Goal: Information Seeking & Learning: Find specific fact

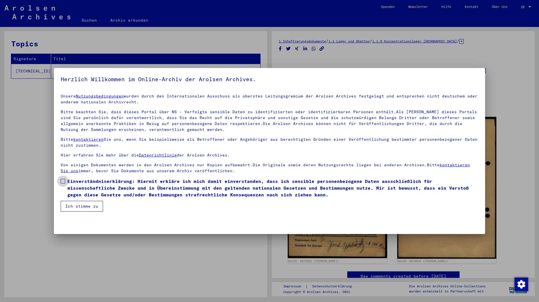
click at [82, 195] on span "Einverständniserklärung: Hiermit erkläre ich mich damit einverstanden, dass ich…" at bounding box center [272, 188] width 411 height 20
click at [78, 206] on button "Ich stimme zu" at bounding box center [82, 206] width 42 height 11
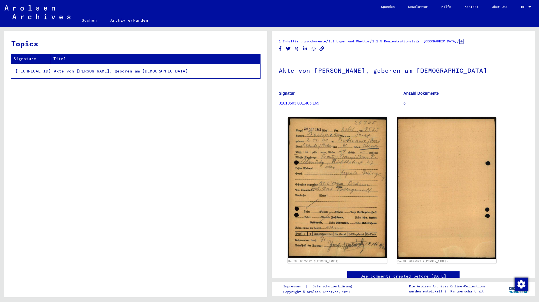
click at [134, 69] on td "Akte von [PERSON_NAME], geboren am [DEMOGRAPHIC_DATA]" at bounding box center [155, 71] width 209 height 15
drag, startPoint x: 313, startPoint y: 70, endPoint x: 374, endPoint y: 70, distance: 60.9
click at [374, 70] on h1 "Akte von [PERSON_NAME], geboren am [DEMOGRAPHIC_DATA]" at bounding box center [403, 70] width 249 height 25
copy h1 "[PERSON_NAME]"
click at [86, 21] on link "Suchen" at bounding box center [89, 19] width 29 height 13
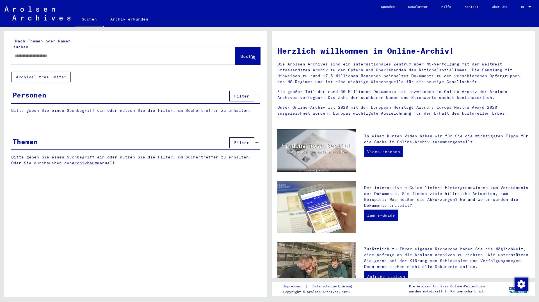
paste input "**********"
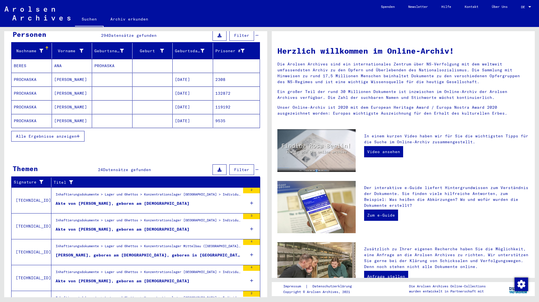
scroll to position [91, 0]
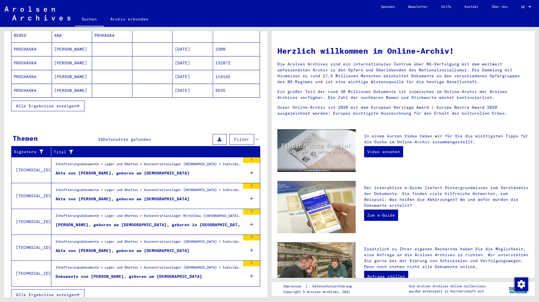
click at [51, 292] on button "Alle Ergebnisse anzeigen" at bounding box center [47, 294] width 73 height 11
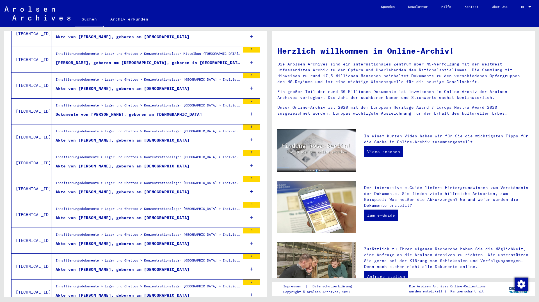
click at [163, 242] on figure "Akte von [PERSON_NAME], geboren am [DEMOGRAPHIC_DATA]" at bounding box center [148, 245] width 185 height 8
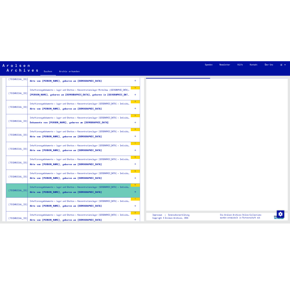
scroll to position [153, 0]
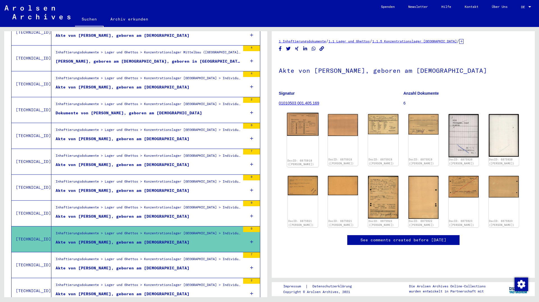
click at [305, 126] on img at bounding box center [303, 124] width 32 height 23
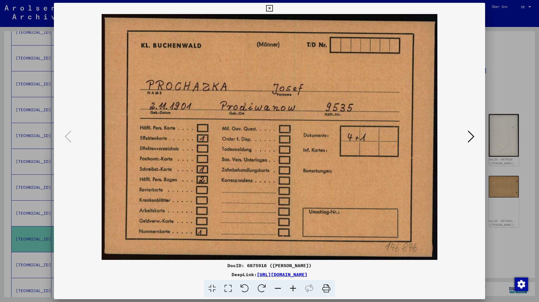
click at [472, 134] on icon at bounding box center [471, 136] width 7 height 13
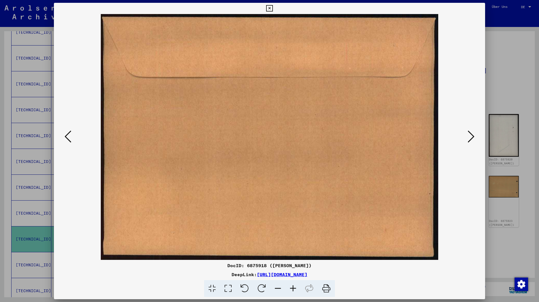
click at [472, 134] on icon at bounding box center [471, 136] width 7 height 13
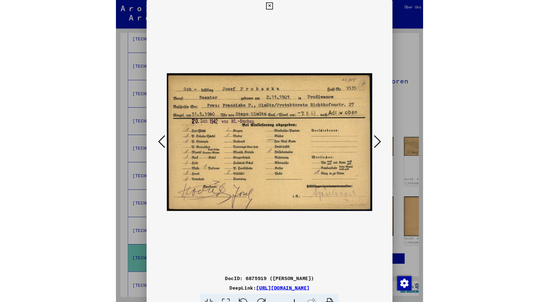
scroll to position [155, 0]
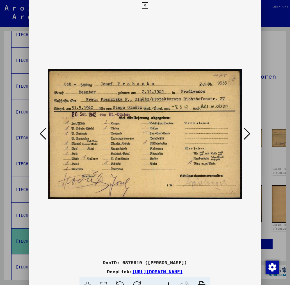
click at [250, 134] on icon at bounding box center [247, 133] width 7 height 13
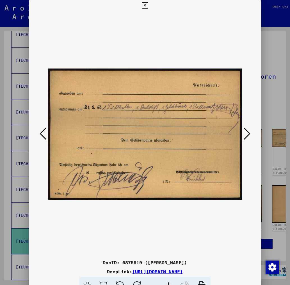
click at [250, 134] on icon at bounding box center [247, 133] width 7 height 13
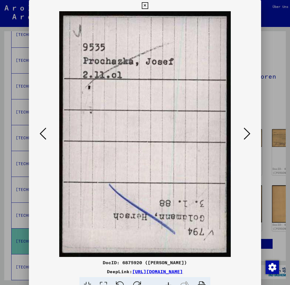
click at [250, 134] on icon at bounding box center [247, 133] width 7 height 13
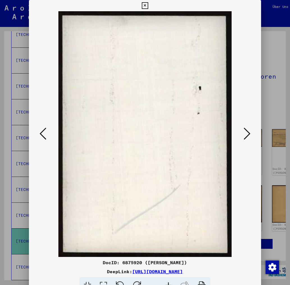
click at [250, 134] on icon at bounding box center [247, 133] width 7 height 13
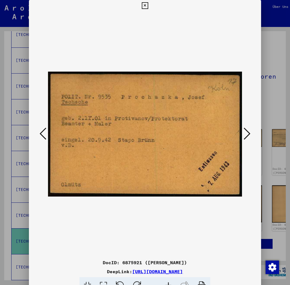
click at [250, 135] on icon at bounding box center [247, 133] width 7 height 13
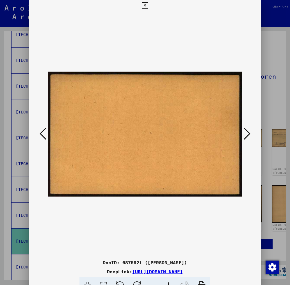
click at [250, 135] on icon at bounding box center [247, 133] width 7 height 13
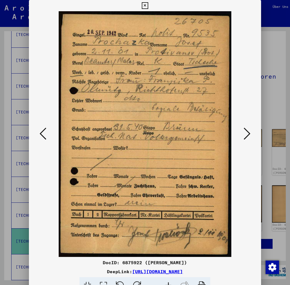
click at [246, 136] on icon at bounding box center [247, 133] width 7 height 13
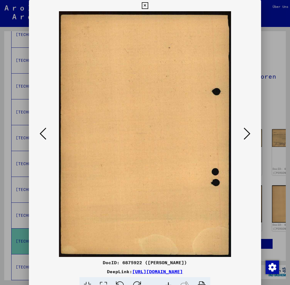
click at [246, 136] on icon at bounding box center [247, 133] width 7 height 13
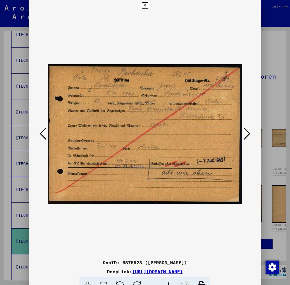
click at [246, 136] on icon at bounding box center [247, 133] width 7 height 13
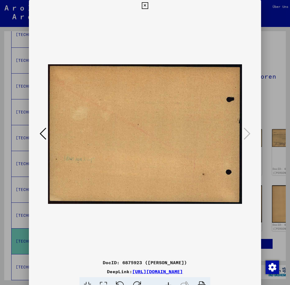
click at [44, 131] on icon at bounding box center [43, 133] width 7 height 13
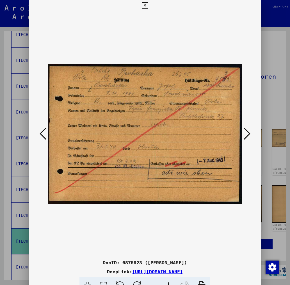
click at [44, 131] on icon at bounding box center [43, 133] width 7 height 13
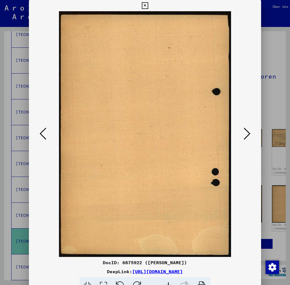
click at [44, 131] on icon at bounding box center [43, 133] width 7 height 13
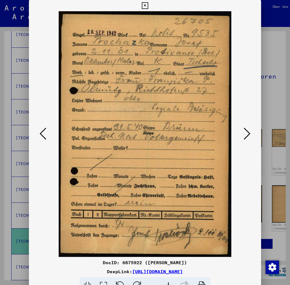
click at [45, 136] on icon at bounding box center [43, 133] width 7 height 13
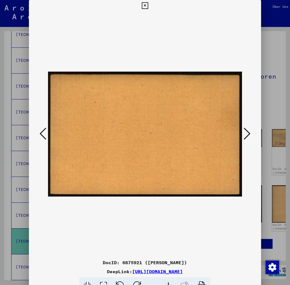
click at [45, 136] on icon at bounding box center [43, 133] width 7 height 13
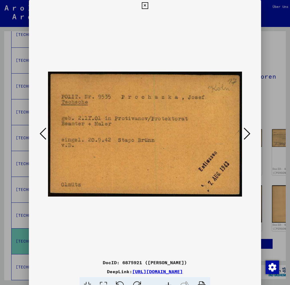
click at [148, 6] on icon at bounding box center [145, 5] width 6 height 7
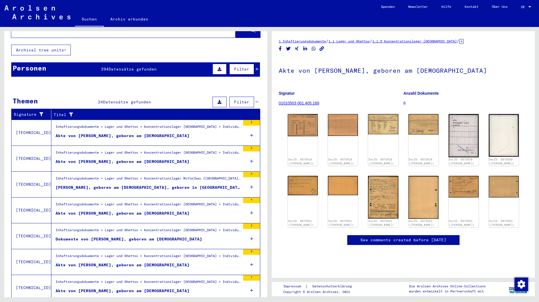
scroll to position [1, 0]
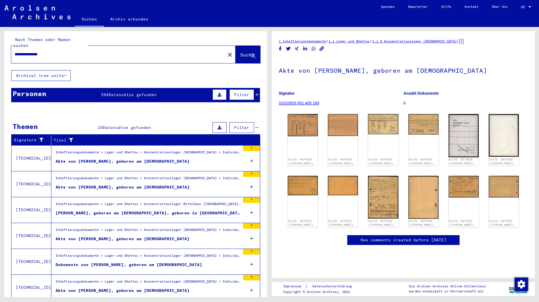
drag, startPoint x: 71, startPoint y: 50, endPoint x: 0, endPoint y: 55, distance: 71.5
click at [15, 54] on input "**********" at bounding box center [118, 54] width 207 height 6
type input "**********"
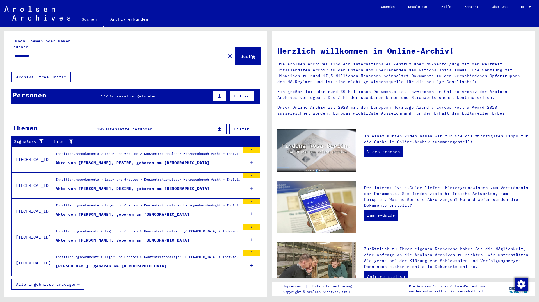
click at [109, 93] on span "Datensätze gefunden" at bounding box center [133, 95] width 48 height 5
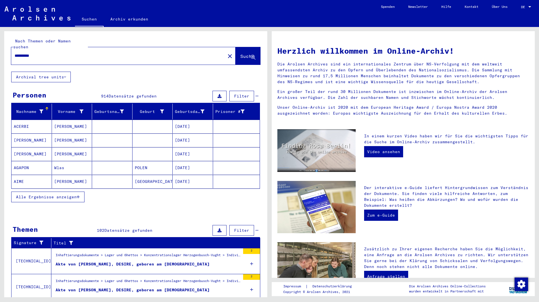
click at [71, 194] on span "Alle Ergebnisse anzeigen" at bounding box center [46, 196] width 61 height 5
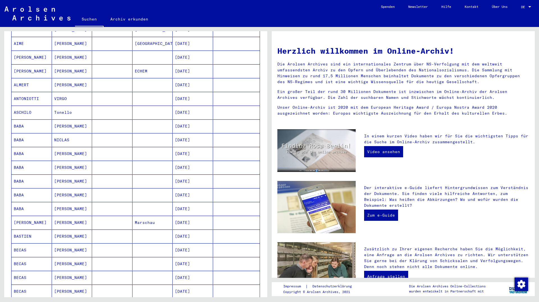
scroll to position [303, 0]
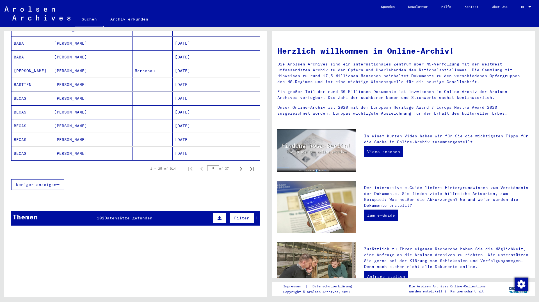
click at [214, 165] on input "*" at bounding box center [213, 168] width 12 height 6
type input "*"
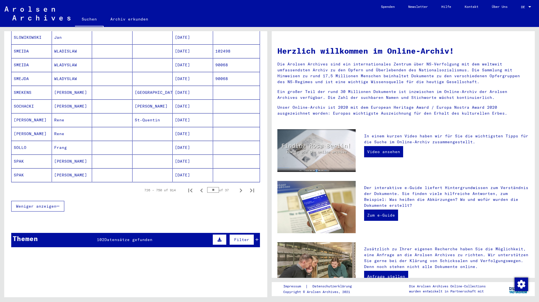
scroll to position [273, 0]
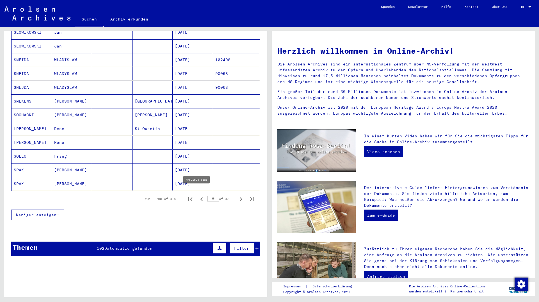
click at [198, 195] on icon "Previous page" at bounding box center [202, 199] width 8 height 8
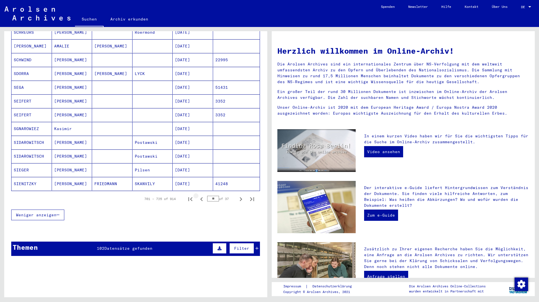
click at [198, 195] on icon "Previous page" at bounding box center [202, 199] width 8 height 8
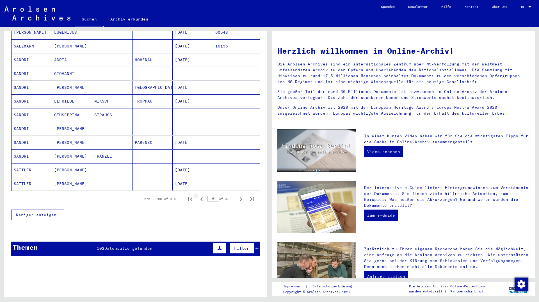
click at [198, 195] on icon "Previous page" at bounding box center [202, 199] width 8 height 8
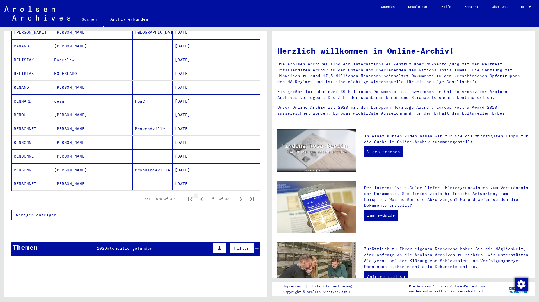
click at [198, 195] on icon "Previous page" at bounding box center [202, 199] width 8 height 8
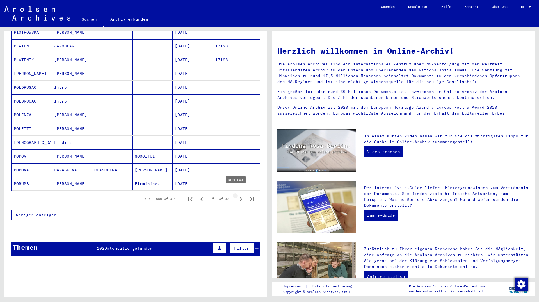
click at [237, 195] on icon "Next page" at bounding box center [241, 199] width 8 height 8
type input "**"
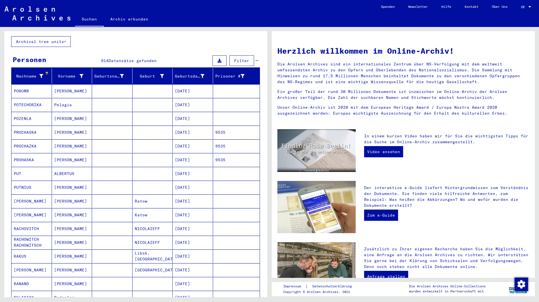
scroll to position [30, 0]
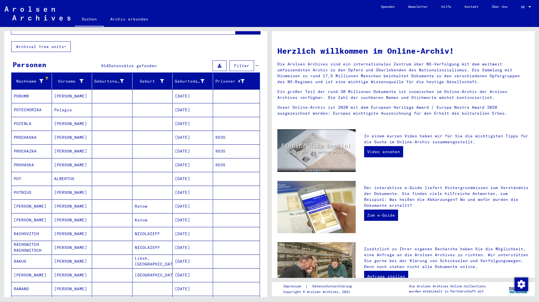
click at [192, 134] on mat-cell "[DATE]" at bounding box center [193, 137] width 40 height 13
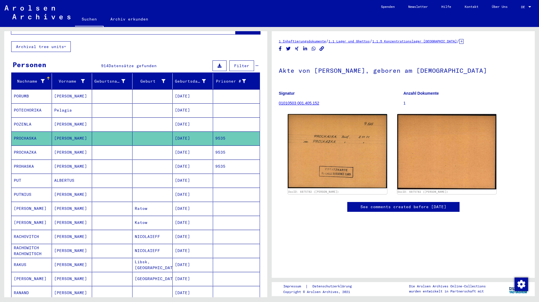
click at [197, 146] on mat-cell "[DATE]" at bounding box center [193, 152] width 40 height 14
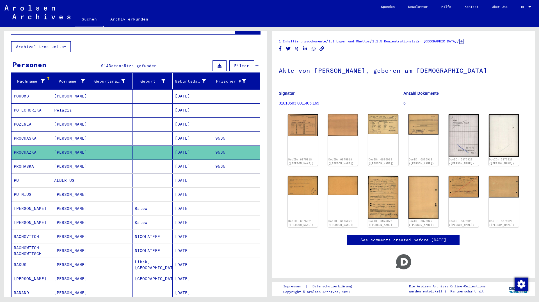
click at [197, 161] on mat-cell "[DATE]" at bounding box center [193, 166] width 40 height 14
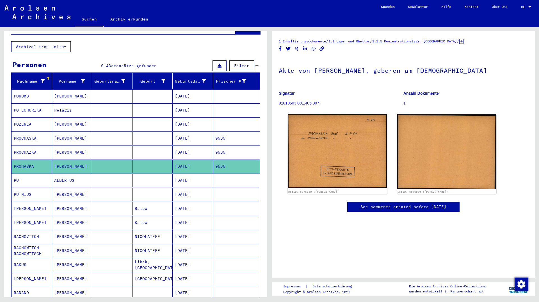
click at [196, 151] on mat-cell "[DATE]" at bounding box center [193, 152] width 40 height 14
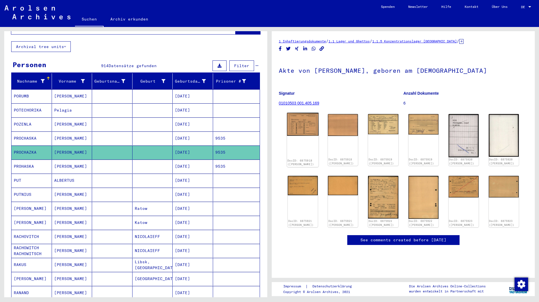
click at [300, 118] on img at bounding box center [303, 124] width 32 height 23
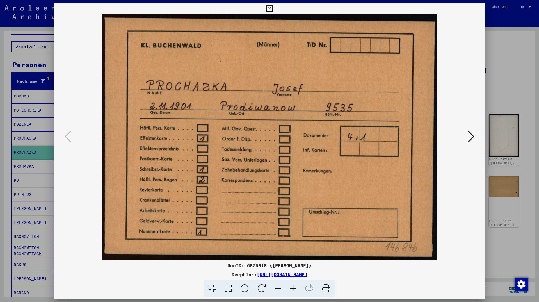
click at [474, 137] on icon at bounding box center [471, 136] width 7 height 13
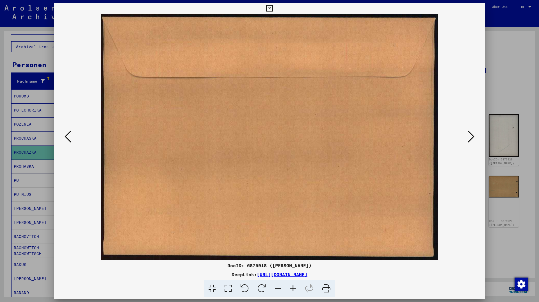
click at [474, 137] on icon at bounding box center [471, 136] width 7 height 13
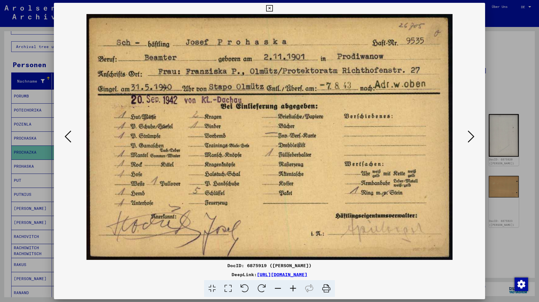
click at [474, 137] on icon at bounding box center [471, 136] width 7 height 13
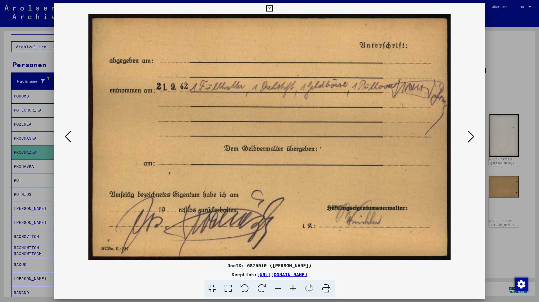
click at [474, 137] on icon at bounding box center [471, 136] width 7 height 13
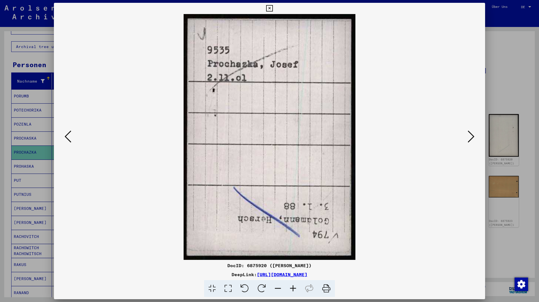
click at [474, 137] on icon at bounding box center [471, 136] width 7 height 13
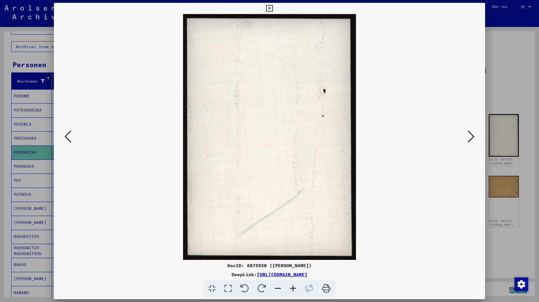
click at [474, 137] on icon at bounding box center [471, 136] width 7 height 13
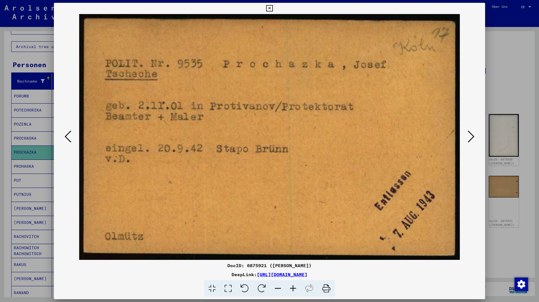
click at [474, 137] on icon at bounding box center [471, 136] width 7 height 13
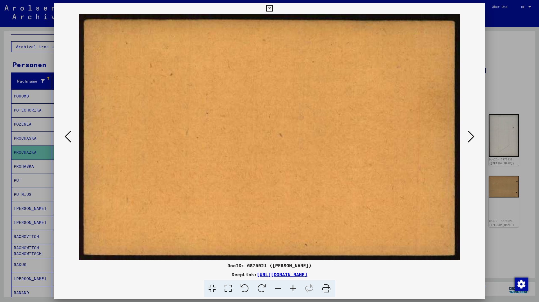
click at [474, 137] on icon at bounding box center [471, 136] width 7 height 13
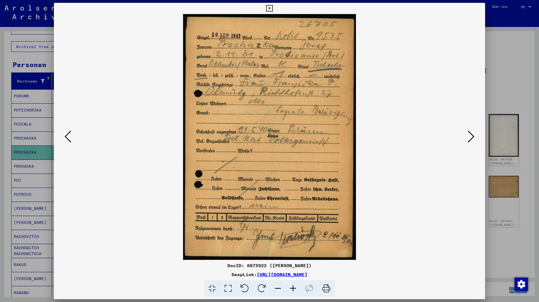
click at [0, 195] on div at bounding box center [269, 151] width 539 height 302
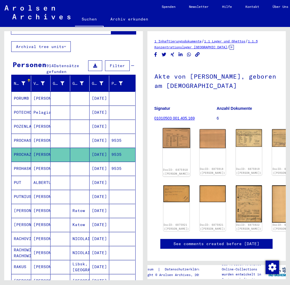
click at [164, 135] on img at bounding box center [177, 138] width 28 height 20
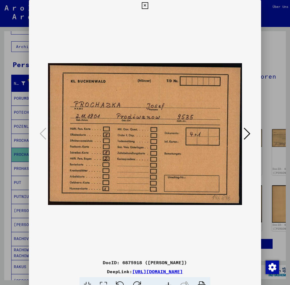
click at [248, 138] on icon at bounding box center [247, 133] width 7 height 13
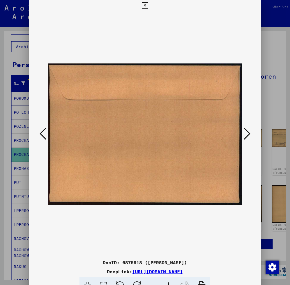
click at [248, 138] on icon at bounding box center [247, 133] width 7 height 13
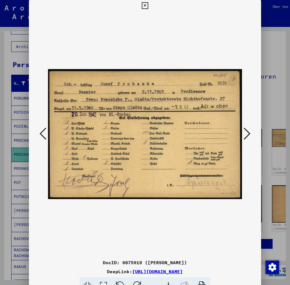
click at [248, 138] on icon at bounding box center [247, 133] width 7 height 13
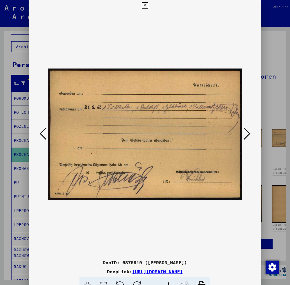
click at [248, 138] on icon at bounding box center [247, 133] width 7 height 13
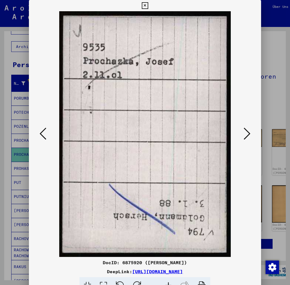
click at [42, 134] on icon at bounding box center [43, 133] width 7 height 13
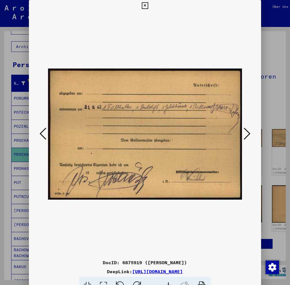
click at [42, 134] on icon at bounding box center [43, 133] width 7 height 13
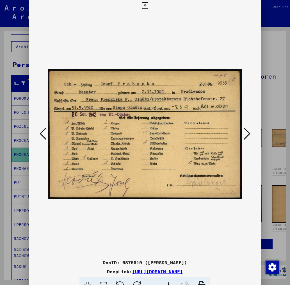
click at [44, 132] on icon at bounding box center [43, 133] width 7 height 13
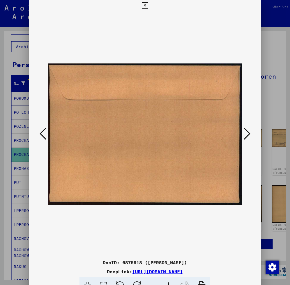
click at [44, 132] on icon at bounding box center [43, 133] width 7 height 13
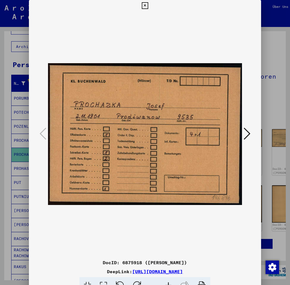
click at [249, 130] on icon at bounding box center [247, 133] width 7 height 13
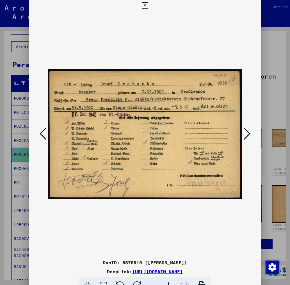
click at [249, 130] on icon at bounding box center [247, 133] width 7 height 13
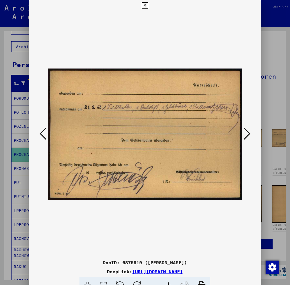
click at [249, 130] on icon at bounding box center [247, 133] width 7 height 13
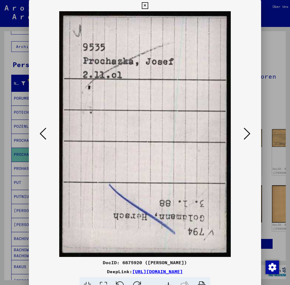
click at [249, 130] on icon at bounding box center [247, 133] width 7 height 13
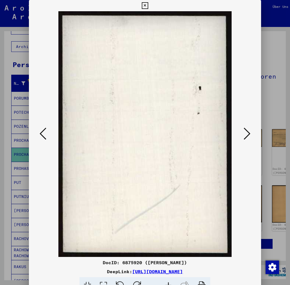
click at [249, 130] on icon at bounding box center [247, 133] width 7 height 13
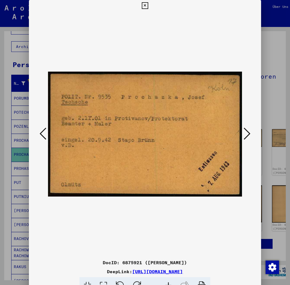
click at [148, 4] on icon at bounding box center [145, 5] width 6 height 7
